Goal: Information Seeking & Learning: Learn about a topic

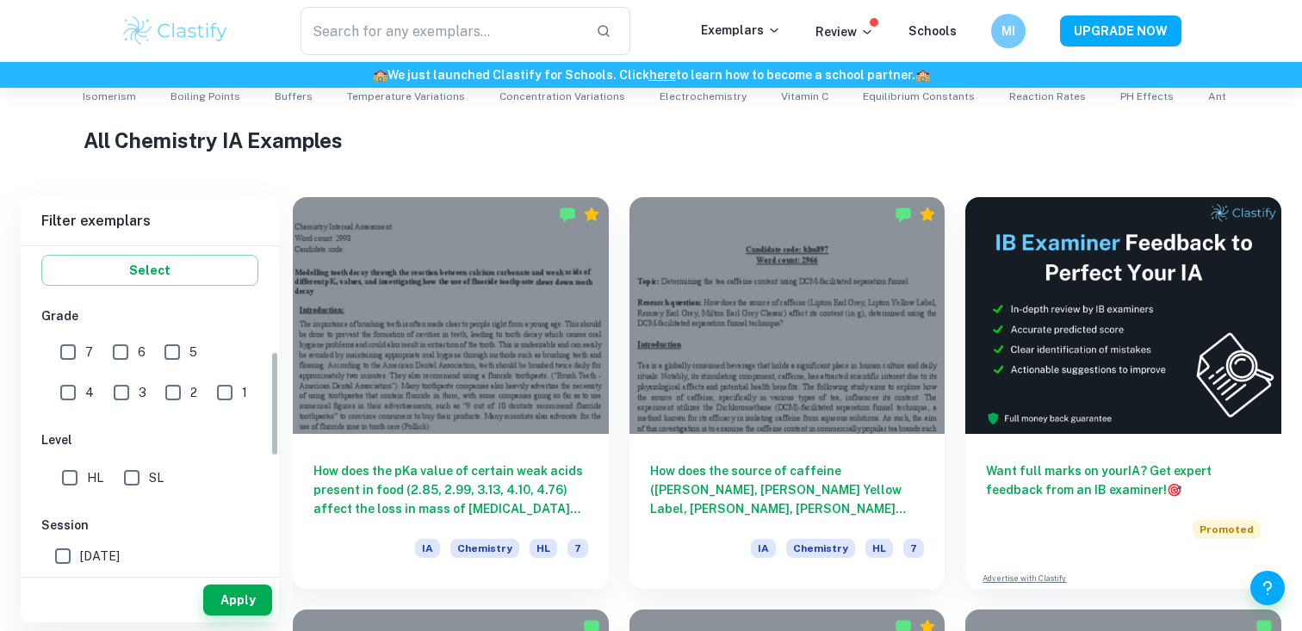
scroll to position [334, 0]
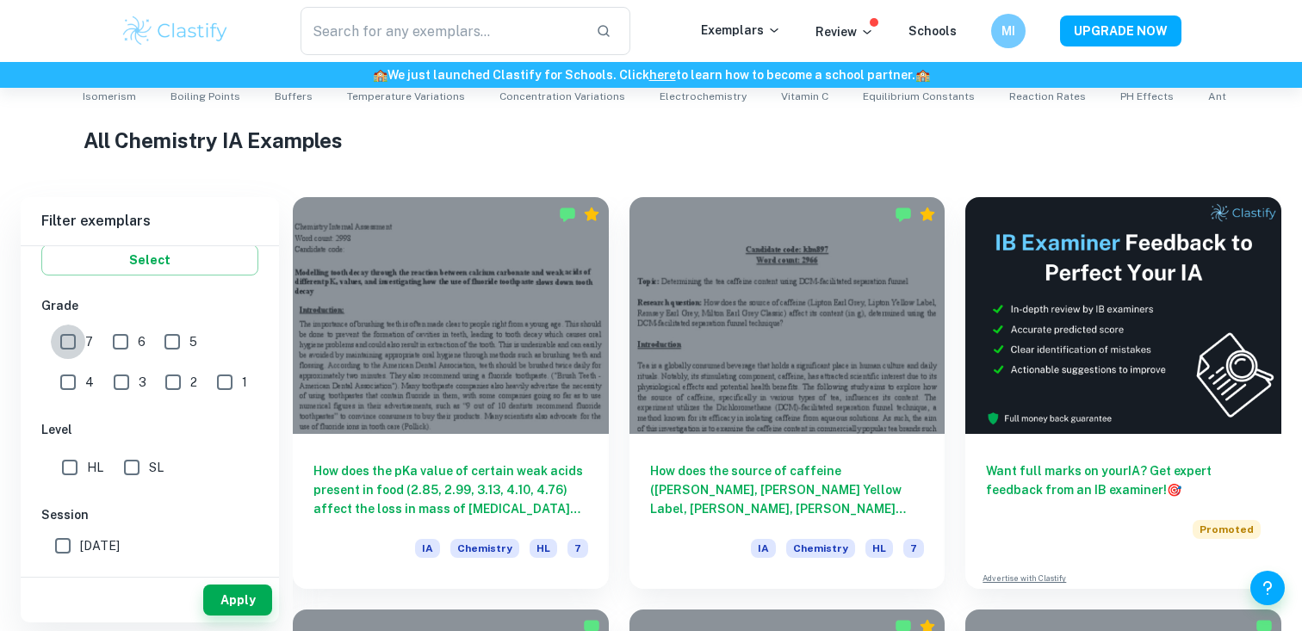
click at [69, 352] on input "7" at bounding box center [68, 342] width 34 height 34
checkbox input "true"
click at [78, 477] on input "HL" at bounding box center [70, 467] width 34 height 34
checkbox input "true"
click at [240, 596] on button "Apply" at bounding box center [237, 600] width 69 height 31
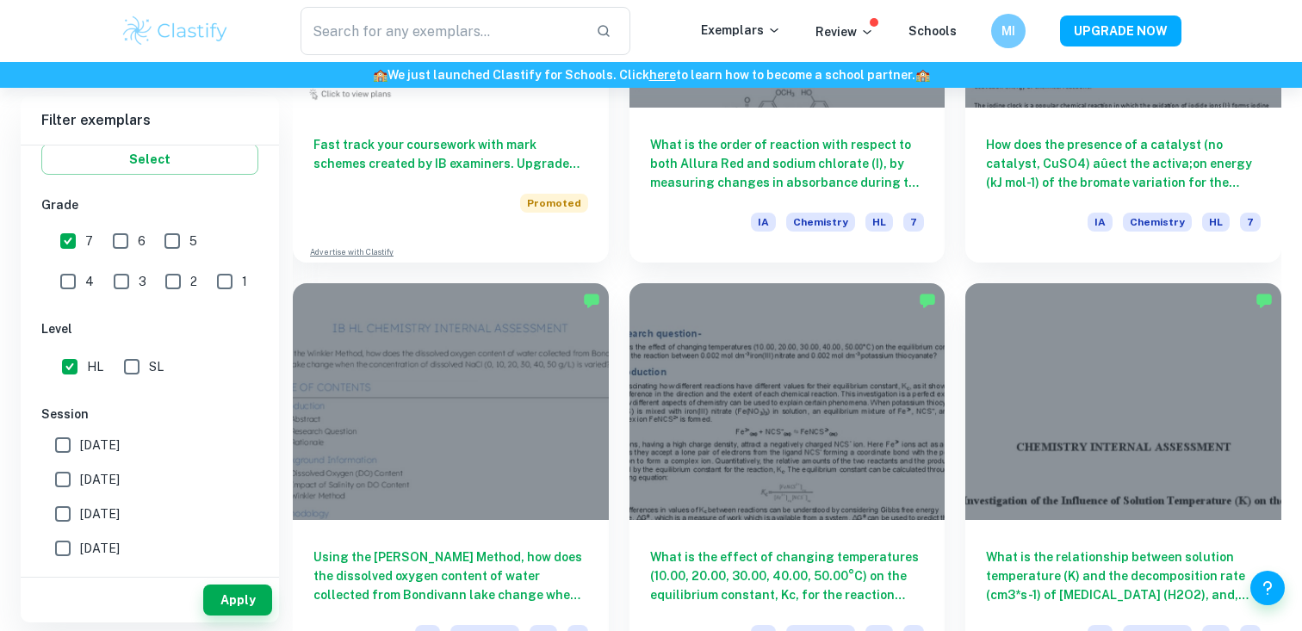
scroll to position [1544, 0]
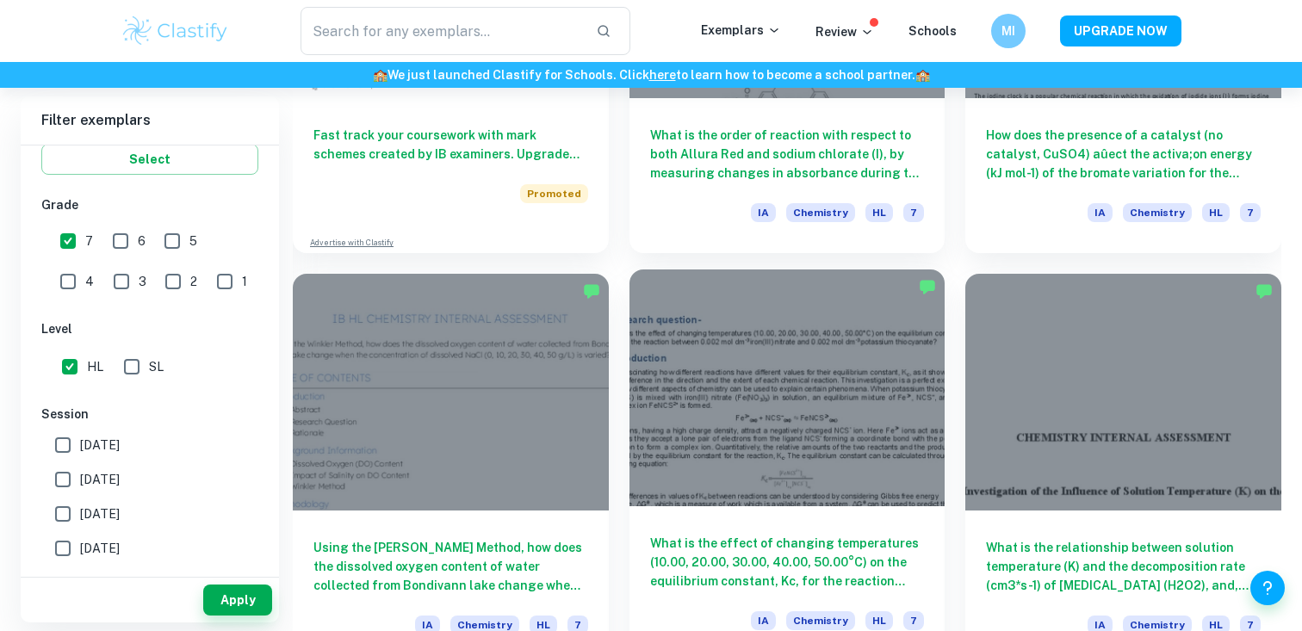
click at [708, 562] on h6 "What is the effect of changing temperatures (10.00, 20.00, 30.00, 40.00, 50.00°…" at bounding box center [787, 562] width 275 height 57
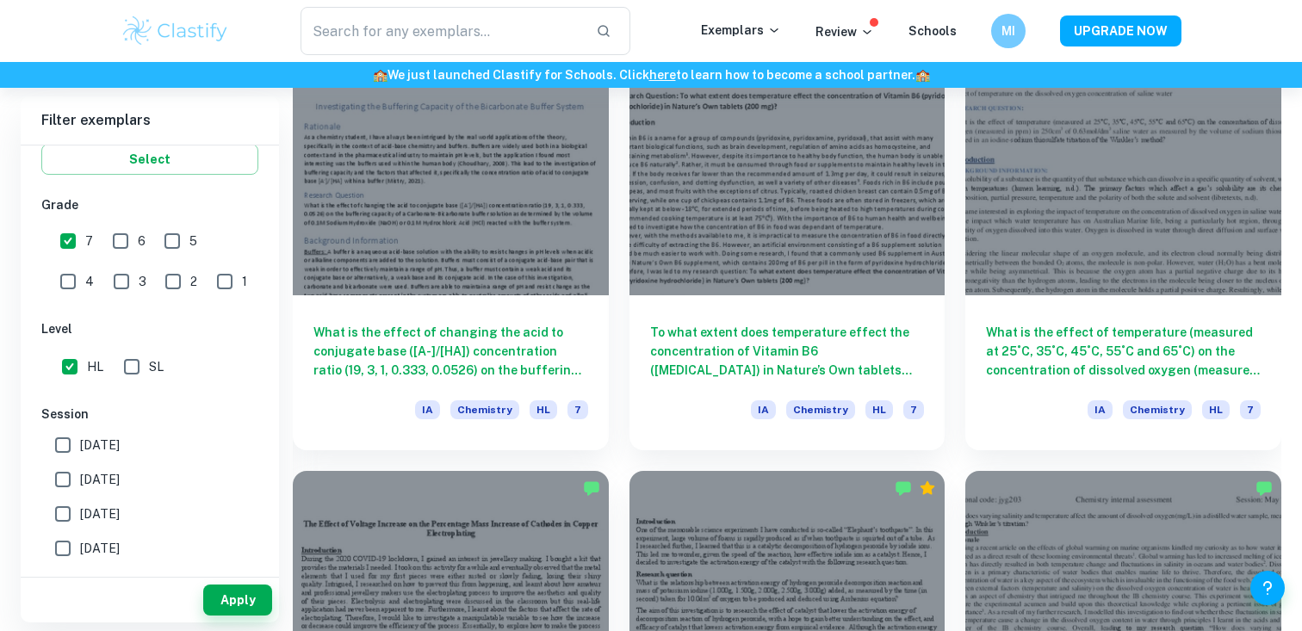
scroll to position [5889, 0]
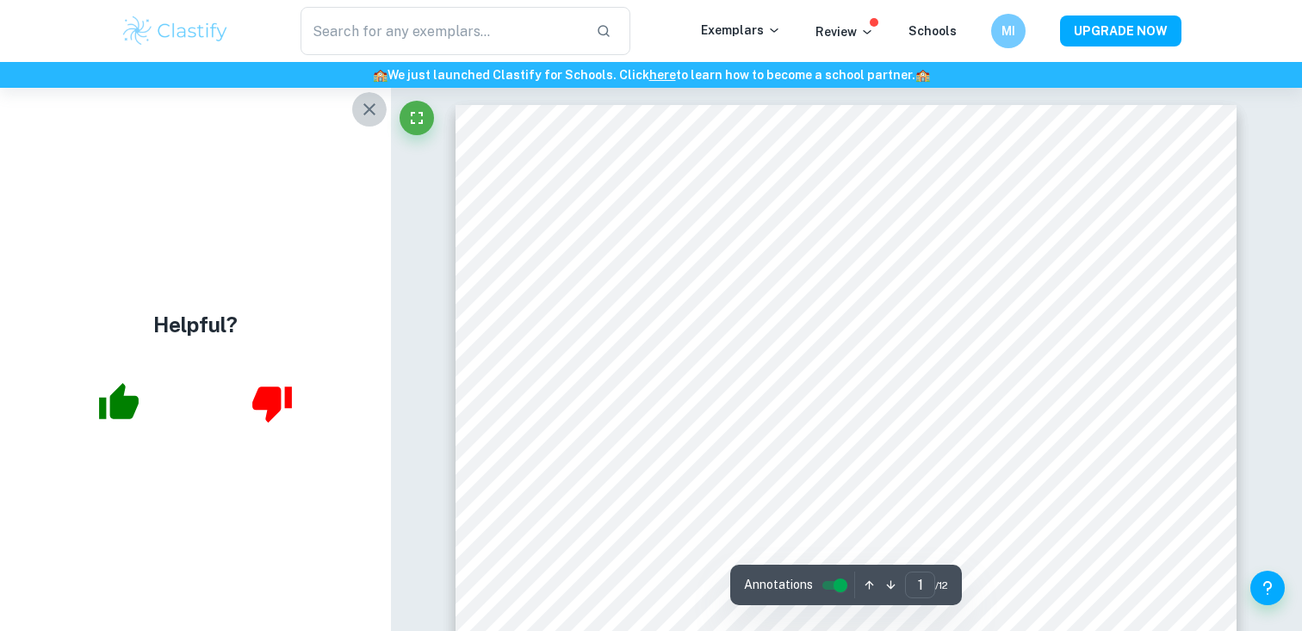
click at [372, 110] on icon "button" at bounding box center [369, 109] width 21 height 21
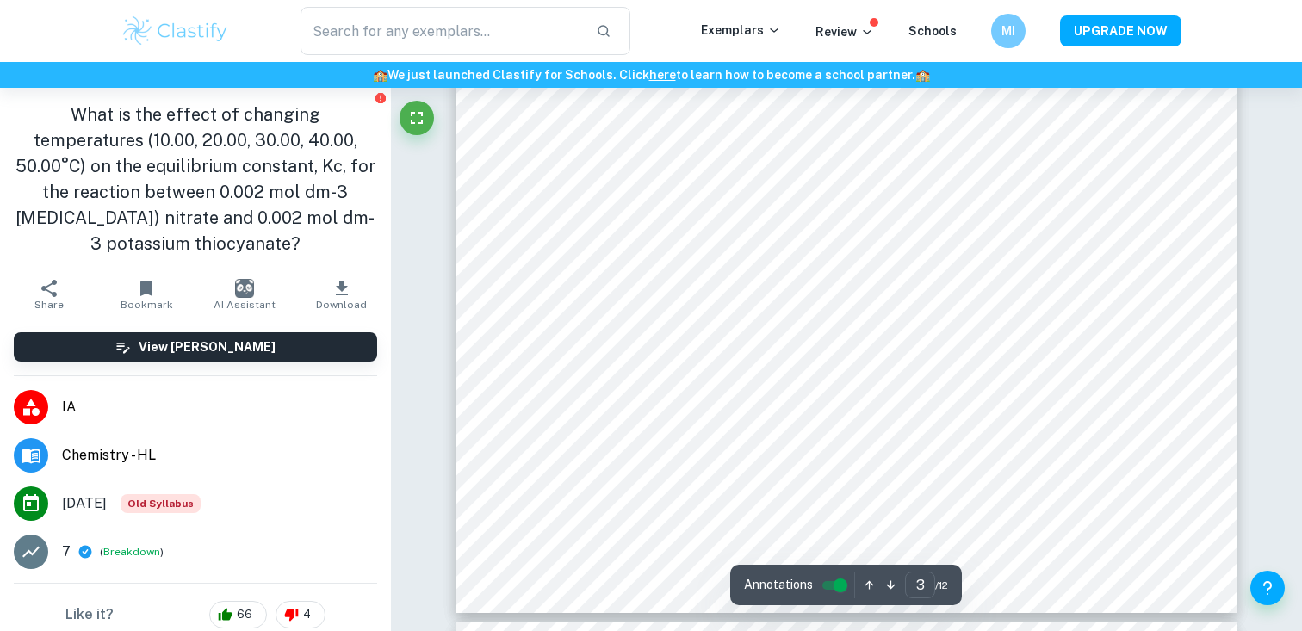
scroll to position [3070, 0]
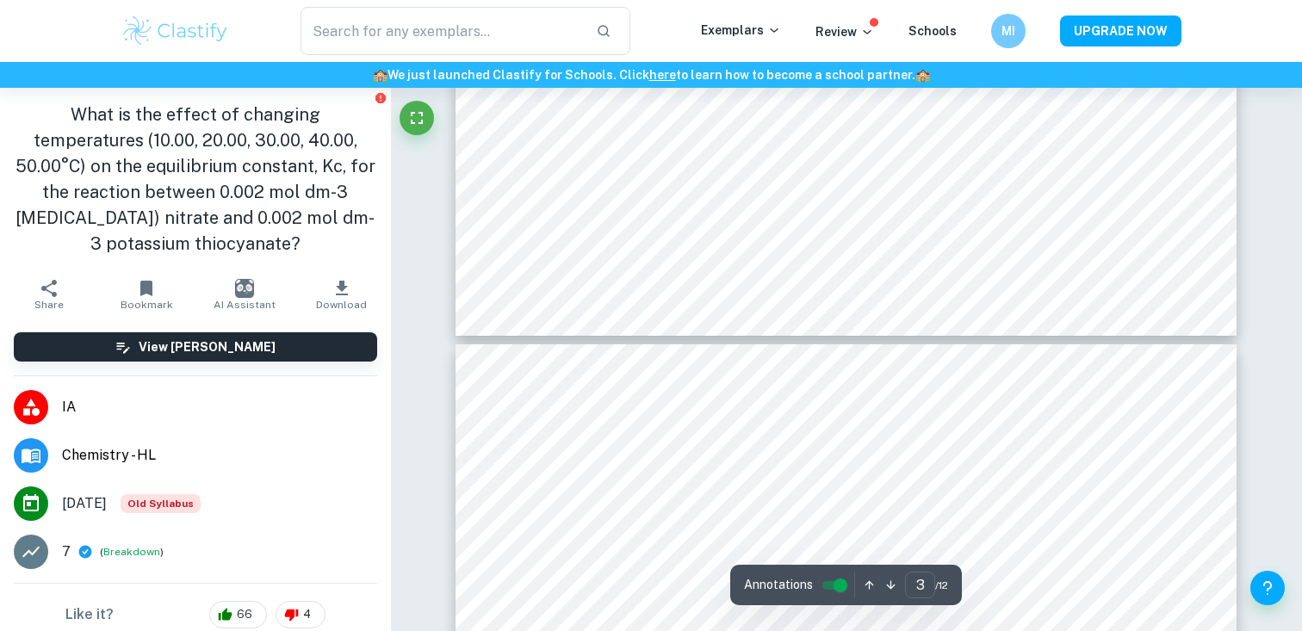
type input "4"
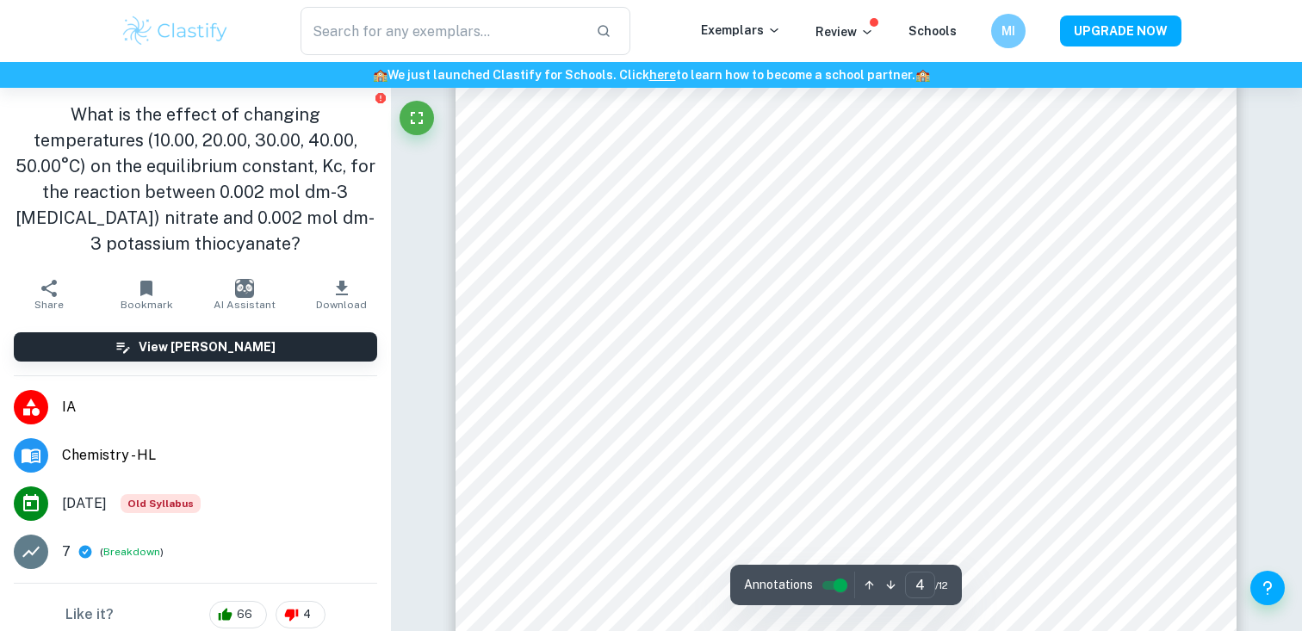
scroll to position [3877, 0]
